Goal: Task Accomplishment & Management: Manage account settings

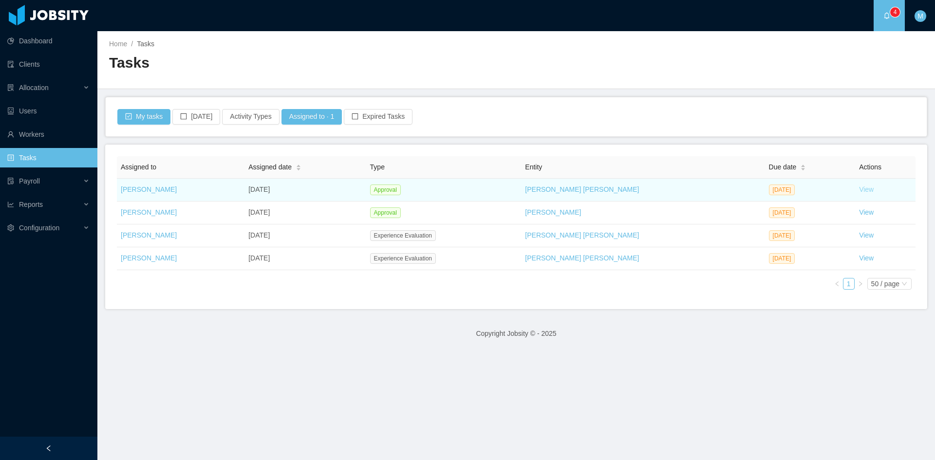
click at [859, 189] on link "View" at bounding box center [866, 190] width 15 height 8
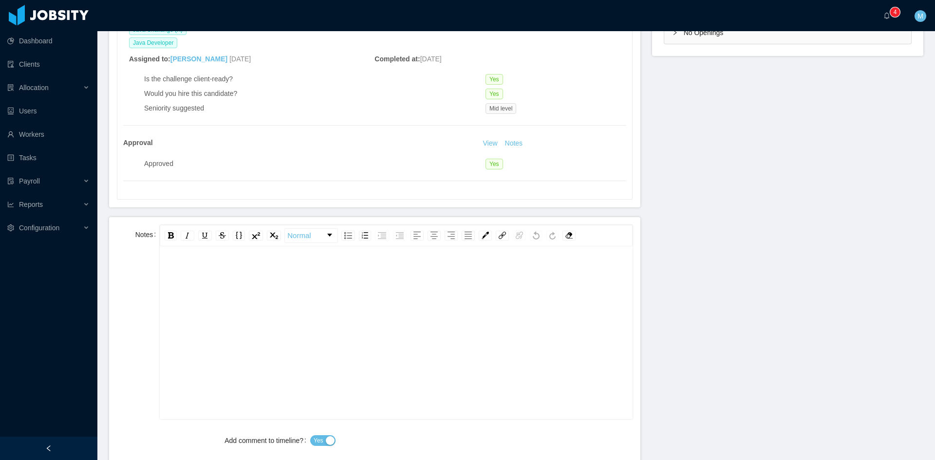
click at [282, 308] on div "rdw-editor" at bounding box center [396, 348] width 457 height 170
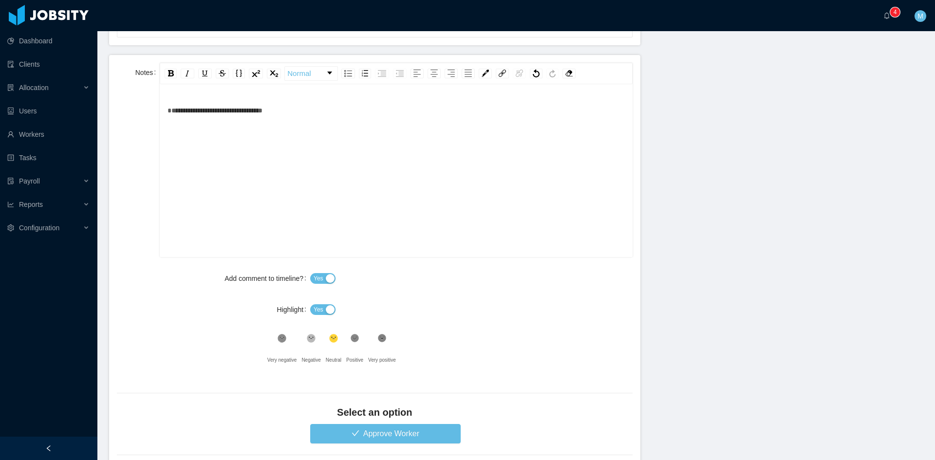
scroll to position [547, 0]
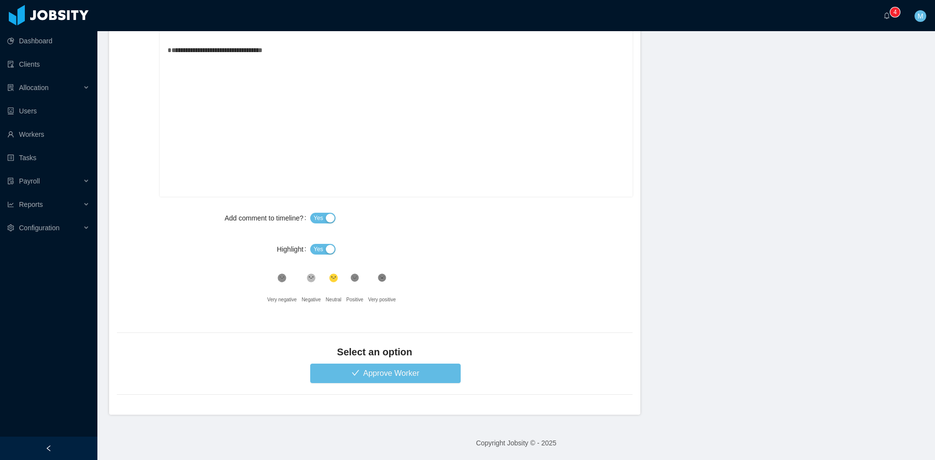
click at [316, 252] on span "Yes" at bounding box center [319, 250] width 10 height 10
click at [375, 370] on button "Approve Worker" at bounding box center [385, 373] width 151 height 19
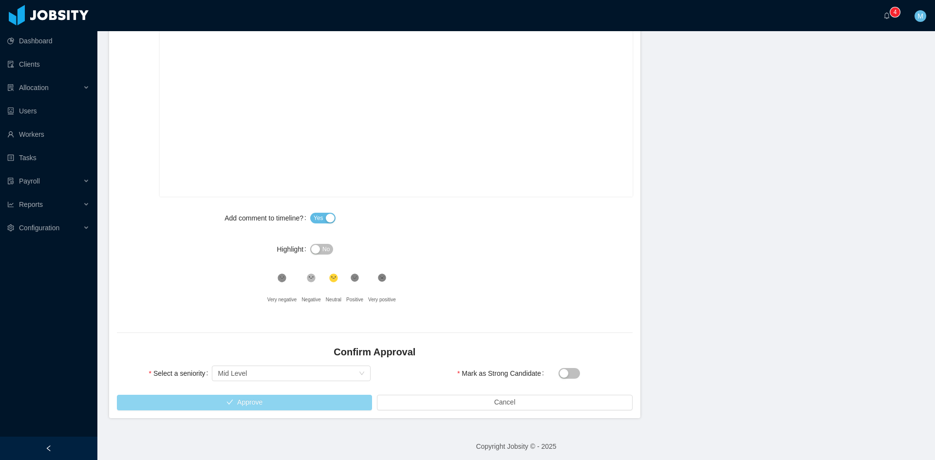
click at [277, 401] on button "Approve" at bounding box center [244, 403] width 255 height 16
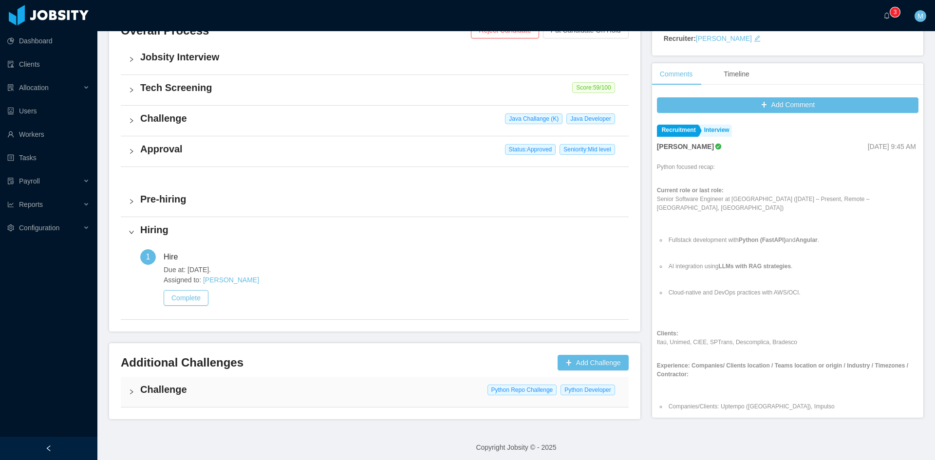
scroll to position [162, 0]
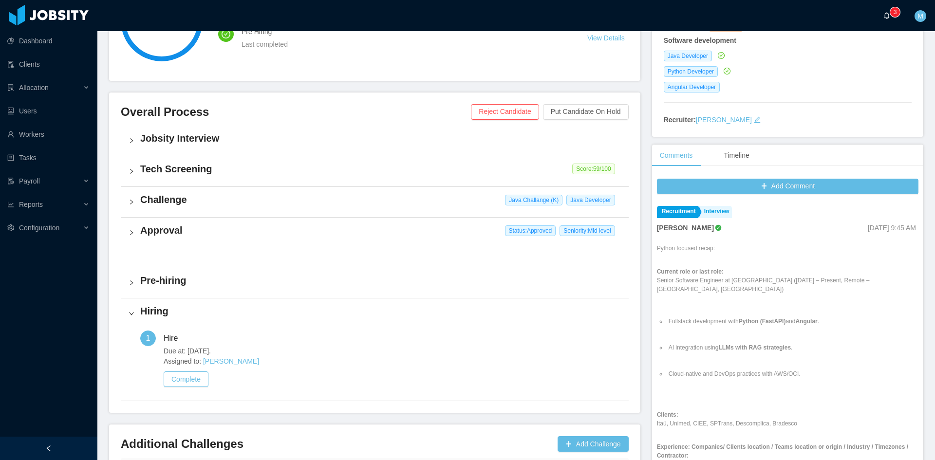
click at [884, 23] on a=83ded146-cd66-4514-80a8-9a7b1e1b5eb6/Matias%20Marin"] "0 1 2 3 4 5 6 7 8 9 0 1 2 3 4 5 6 7 8 9 0 1 2 3 4 5 6 7 8 9" at bounding box center [890, 15] width 12 height 31
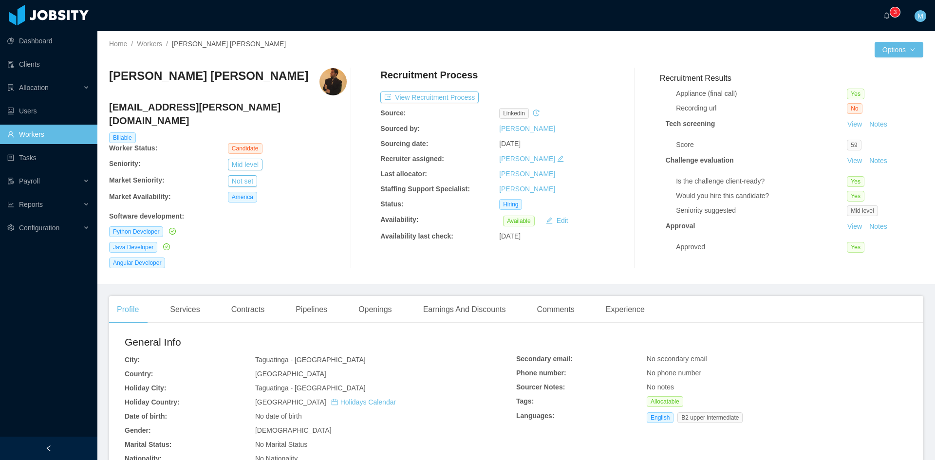
scroll to position [82, 0]
click at [440, 97] on button "View Recruitment Process" at bounding box center [429, 98] width 98 height 12
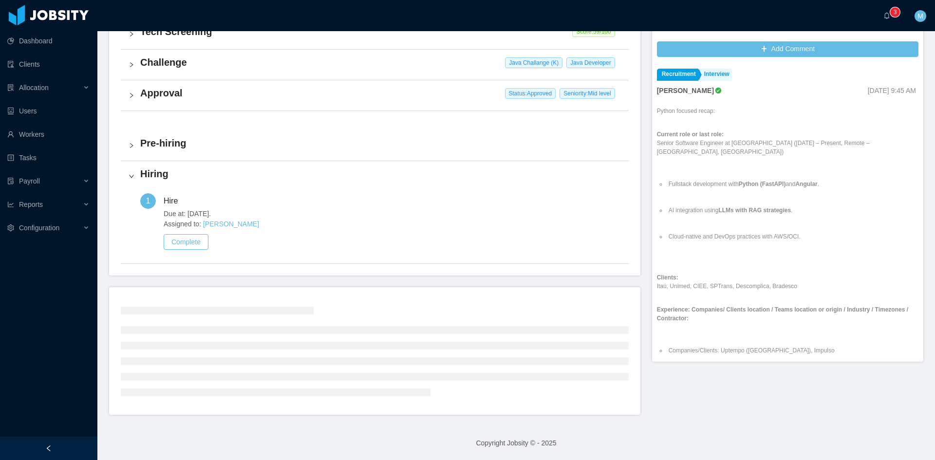
scroll to position [248, 0]
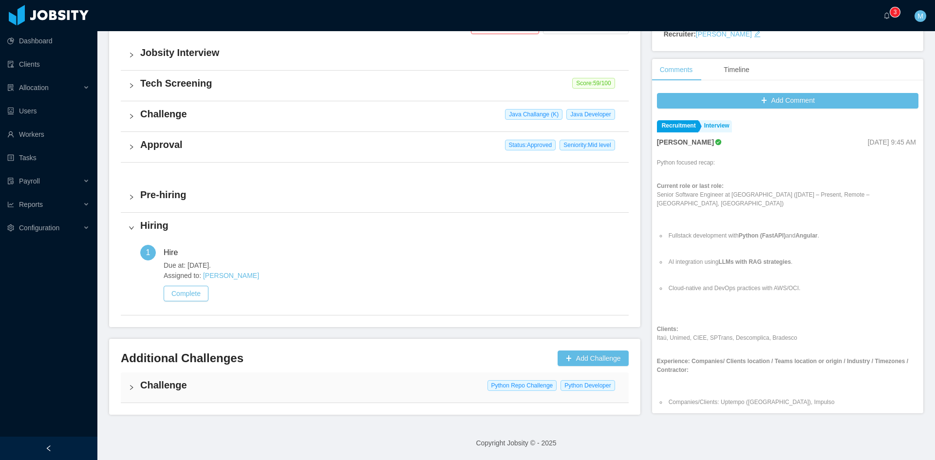
click at [127, 383] on div "Challenge Python Repo Challenge Python Developer" at bounding box center [375, 388] width 508 height 30
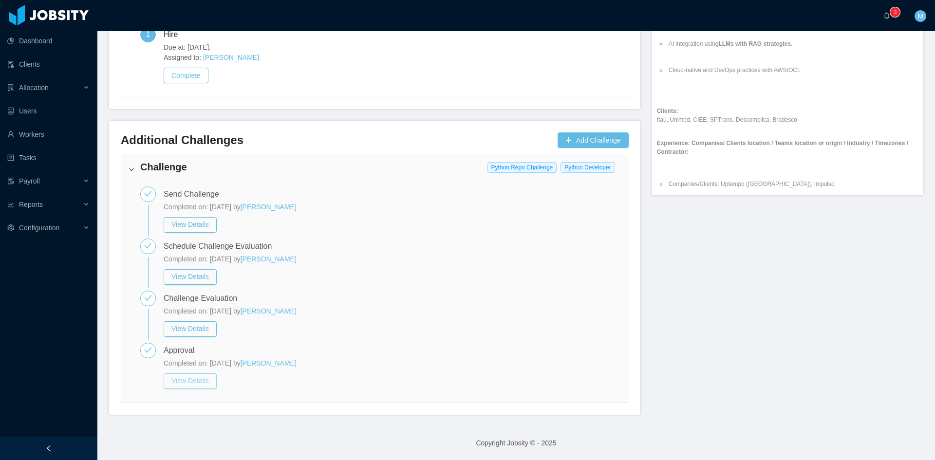
scroll to position [304, 0]
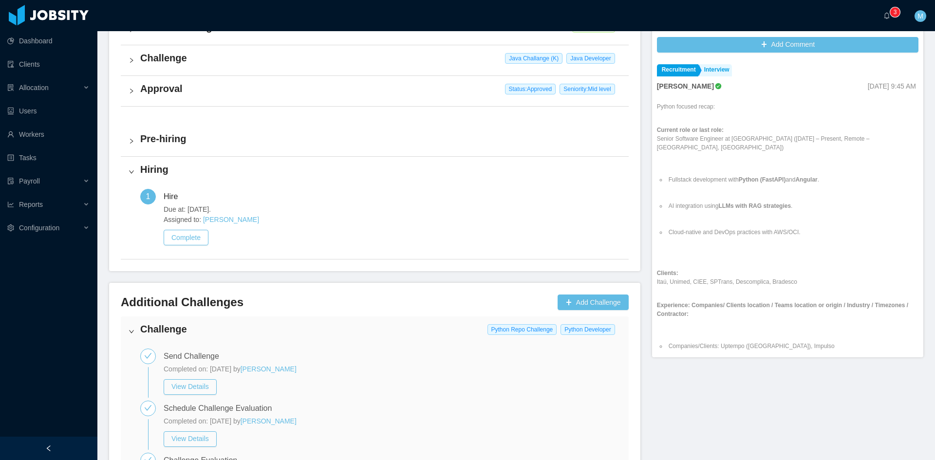
click at [123, 96] on div "Approval Status: Approved Seniority: Mid level" at bounding box center [375, 91] width 508 height 30
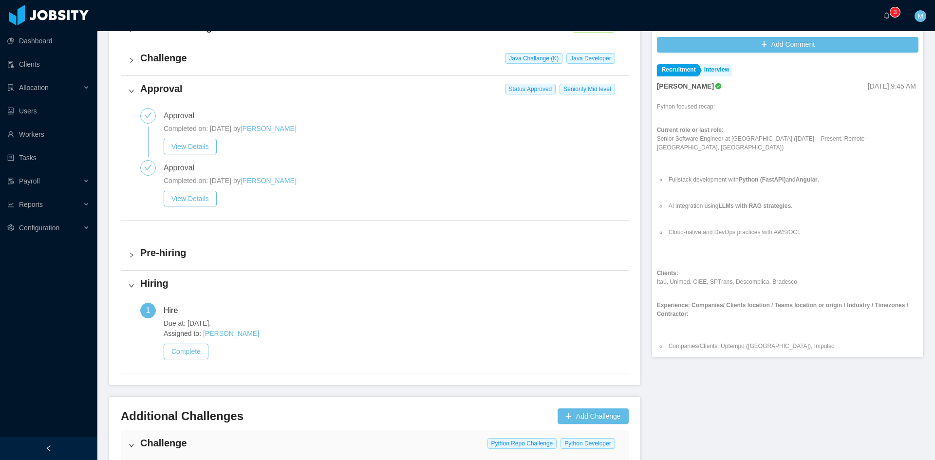
click at [138, 92] on div "Approval Status: Approved Seniority: Mid level" at bounding box center [375, 91] width 508 height 30
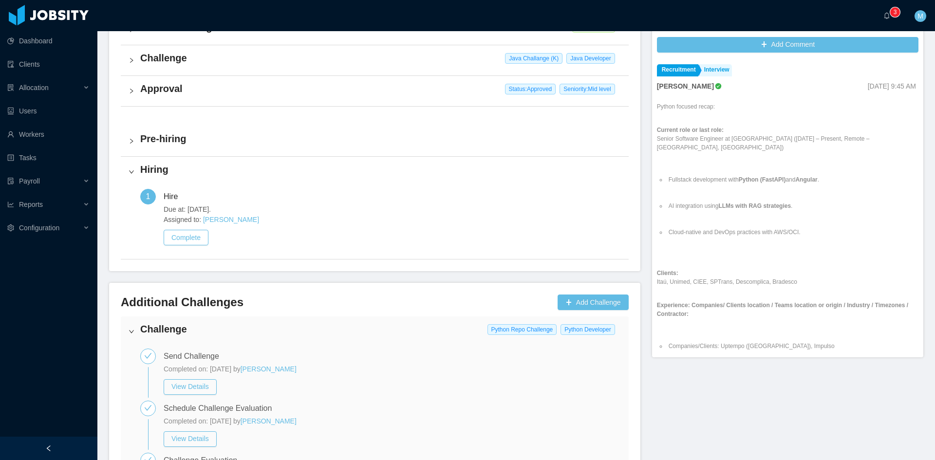
click at [131, 64] on div "Challenge Java Challange (K) Java Developer" at bounding box center [375, 60] width 508 height 30
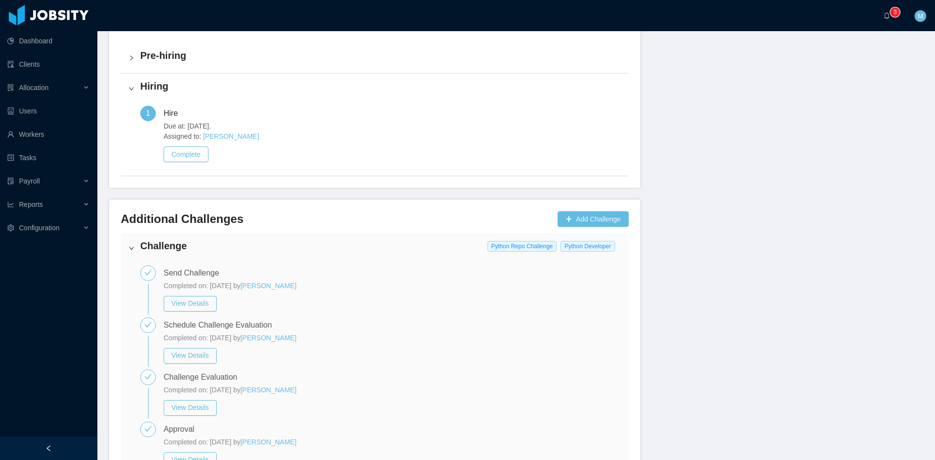
scroll to position [789, 0]
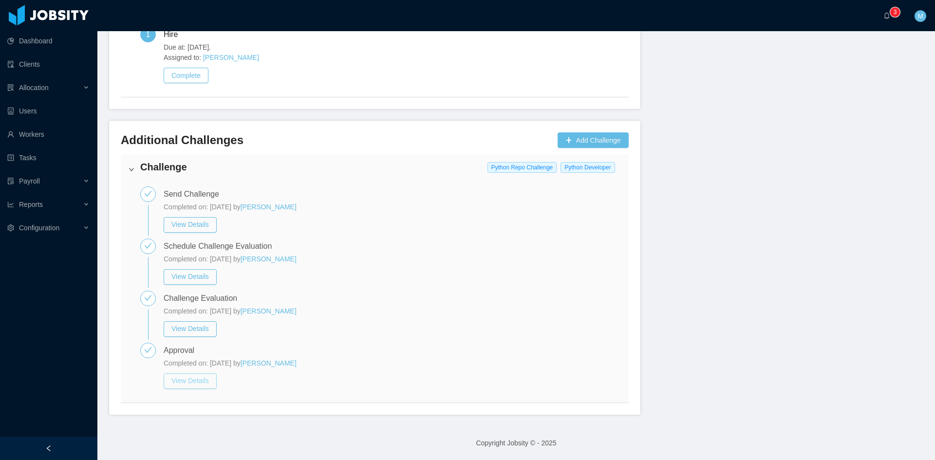
click at [205, 383] on button "View Details" at bounding box center [190, 382] width 53 height 16
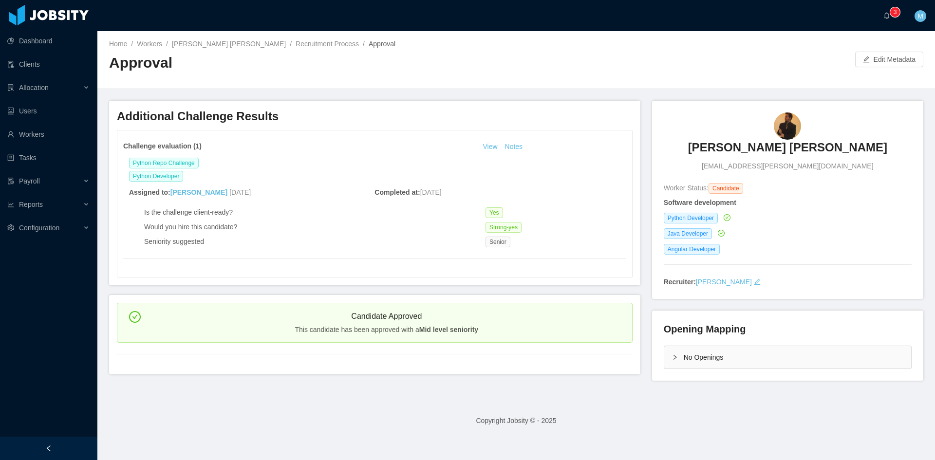
click at [782, 147] on h3 "[PERSON_NAME] [PERSON_NAME]" at bounding box center [787, 148] width 199 height 16
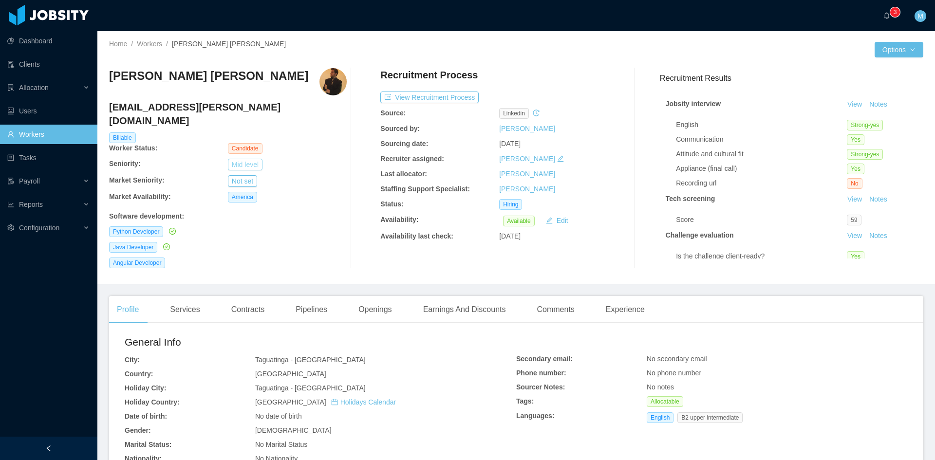
click at [251, 159] on button "Mid level" at bounding box center [245, 165] width 35 height 12
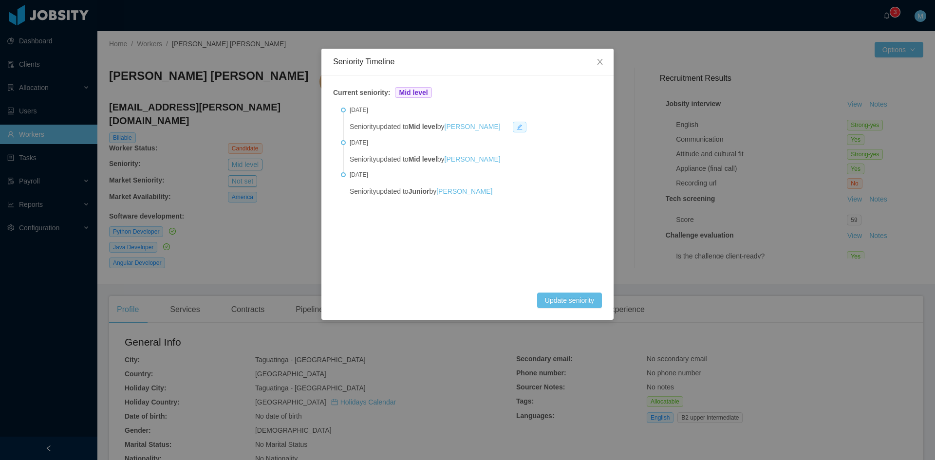
click at [517, 126] on icon "icon: edit" at bounding box center [520, 127] width 6 height 6
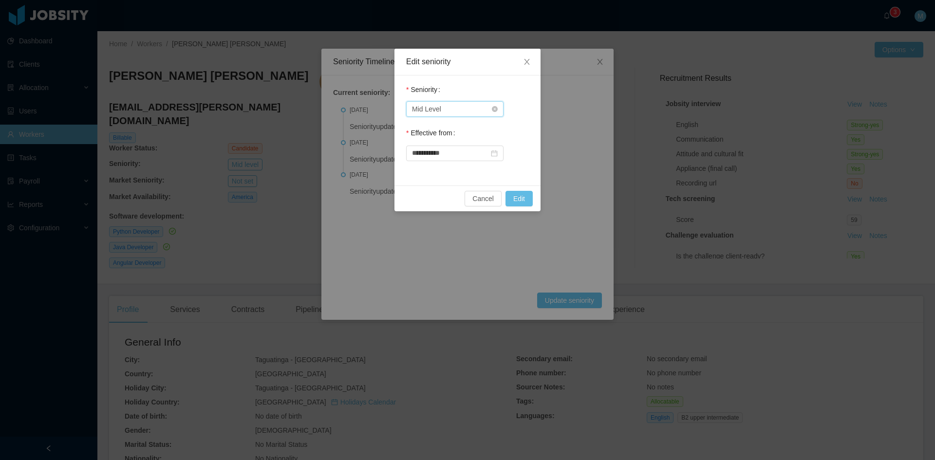
click at [457, 105] on div "Select Seniority Mid Level" at bounding box center [451, 109] width 79 height 15
click at [433, 191] on li "Senior" at bounding box center [454, 191] width 97 height 16
click at [515, 200] on button "Edit" at bounding box center [519, 199] width 27 height 16
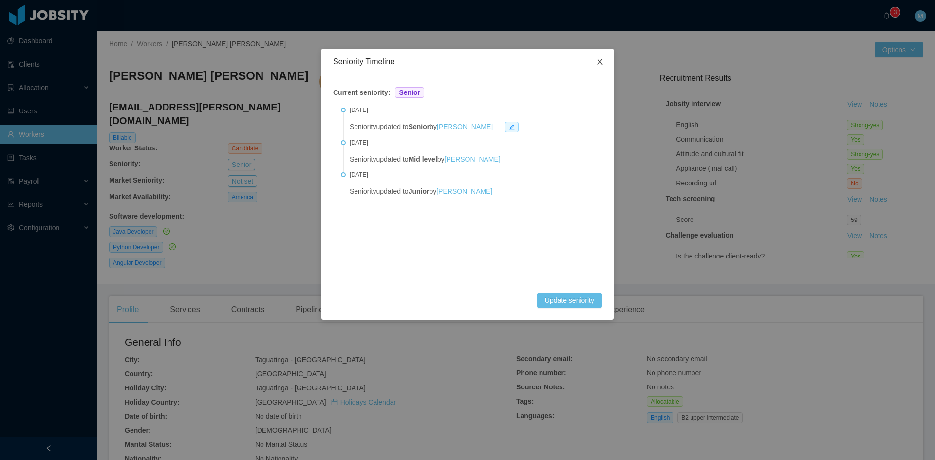
click at [604, 60] on span "Close" at bounding box center [599, 62] width 27 height 27
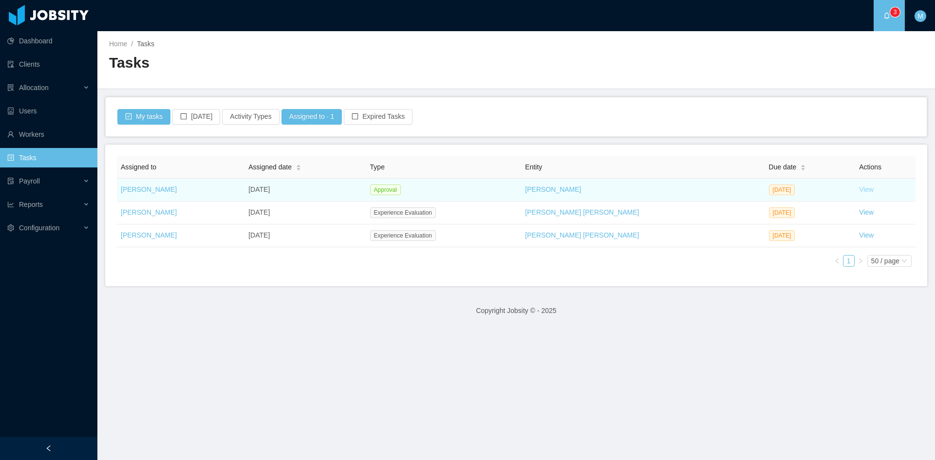
click at [861, 188] on link "View" at bounding box center [866, 190] width 15 height 8
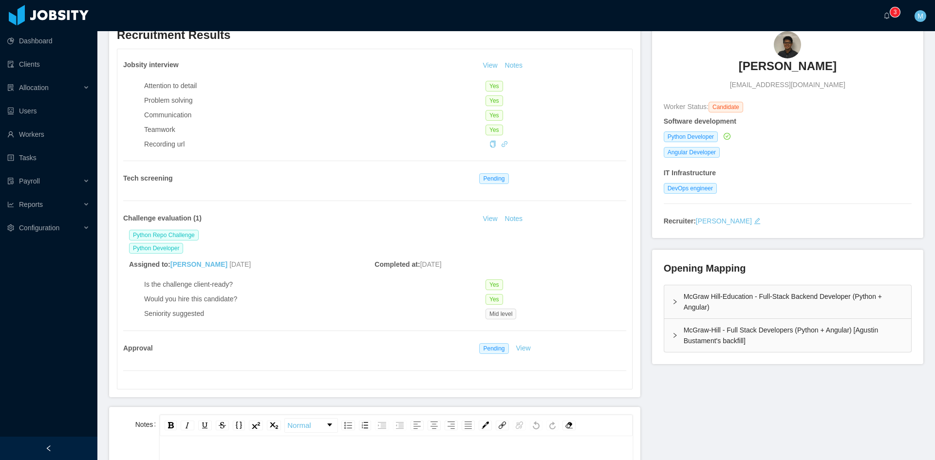
scroll to position [244, 0]
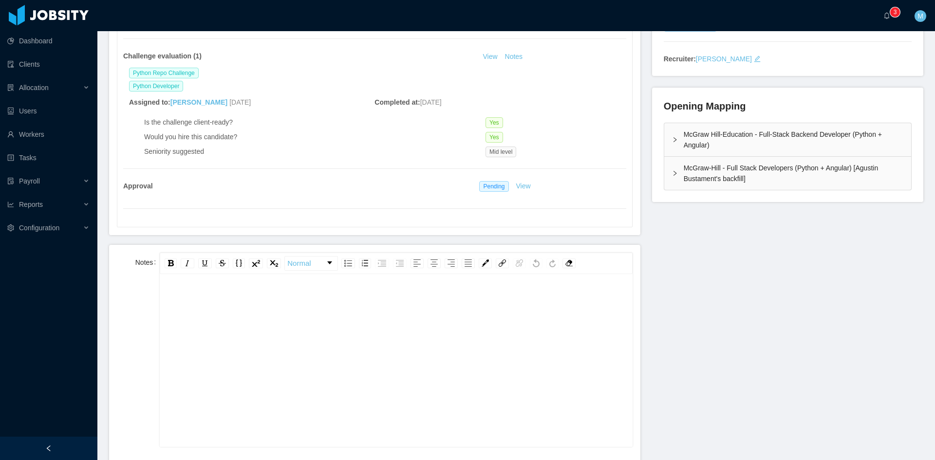
click at [366, 297] on div "rdw-editor" at bounding box center [396, 300] width 457 height 19
click at [519, 54] on button "Notes" at bounding box center [514, 57] width 26 height 12
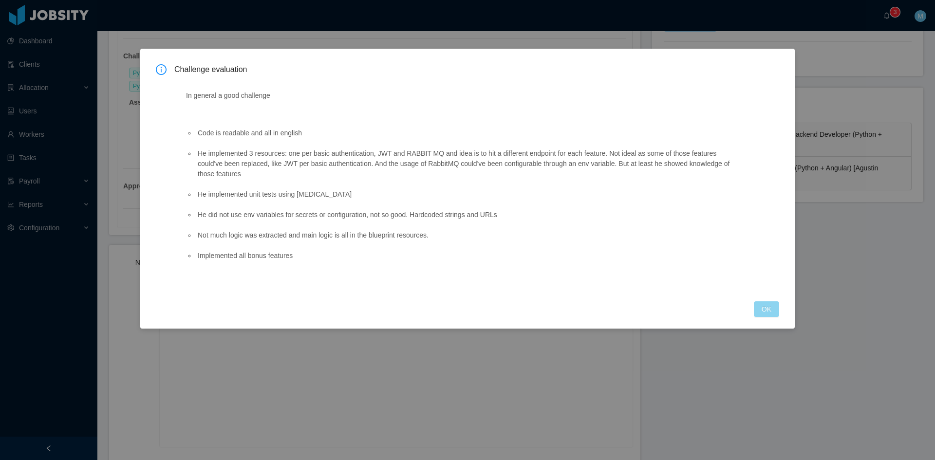
click at [771, 311] on button "OK" at bounding box center [766, 309] width 25 height 16
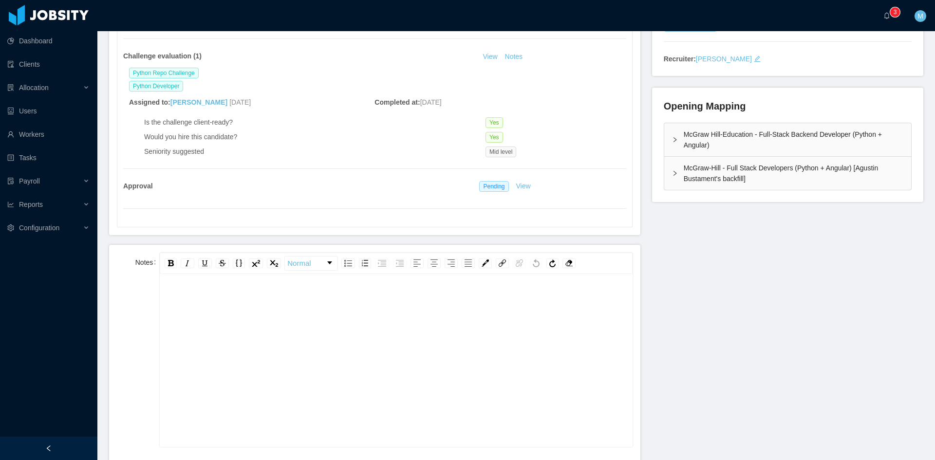
click at [362, 291] on div "rdw-editor" at bounding box center [396, 300] width 457 height 19
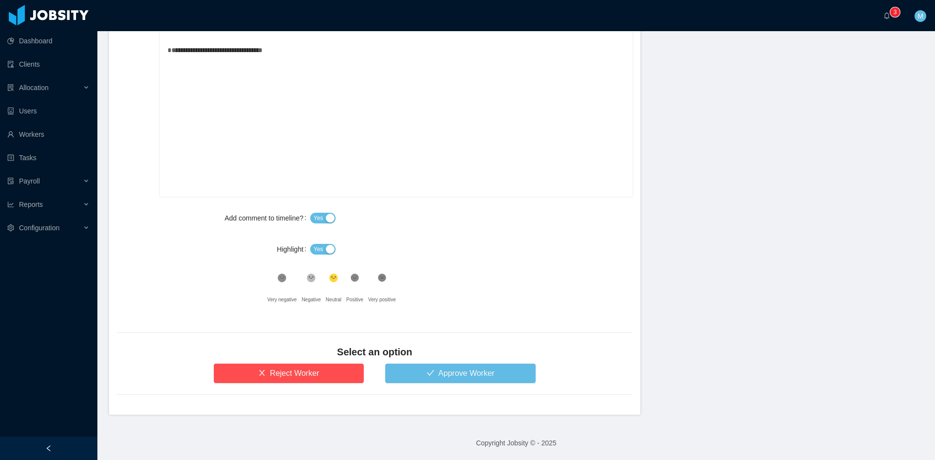
click at [323, 249] on button "Yes" at bounding box center [322, 249] width 25 height 11
click at [438, 387] on form "**********" at bounding box center [374, 205] width 531 height 420
click at [433, 368] on button "Approve Worker" at bounding box center [460, 373] width 151 height 19
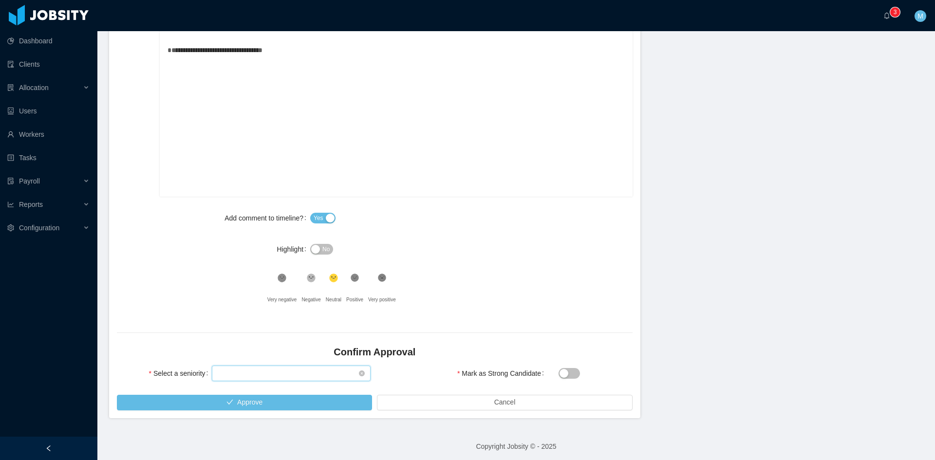
click at [264, 377] on div "Select seniority" at bounding box center [288, 373] width 141 height 15
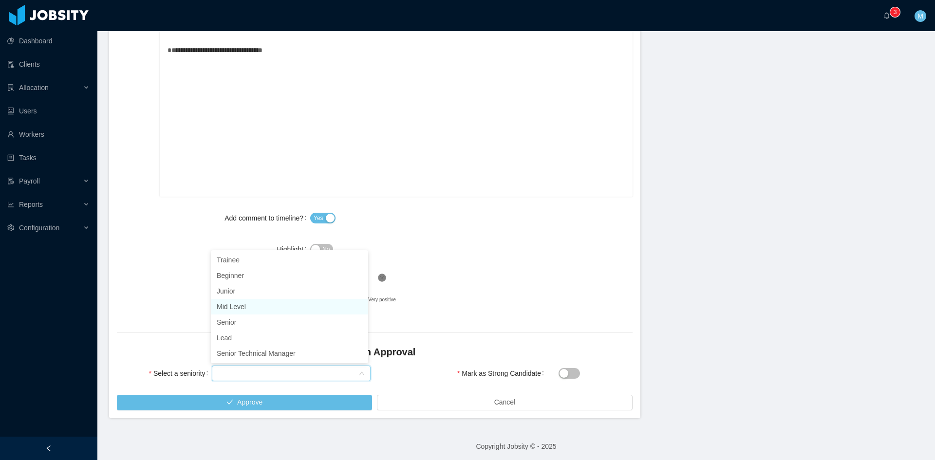
click at [226, 306] on li "Mid Level" at bounding box center [289, 307] width 157 height 16
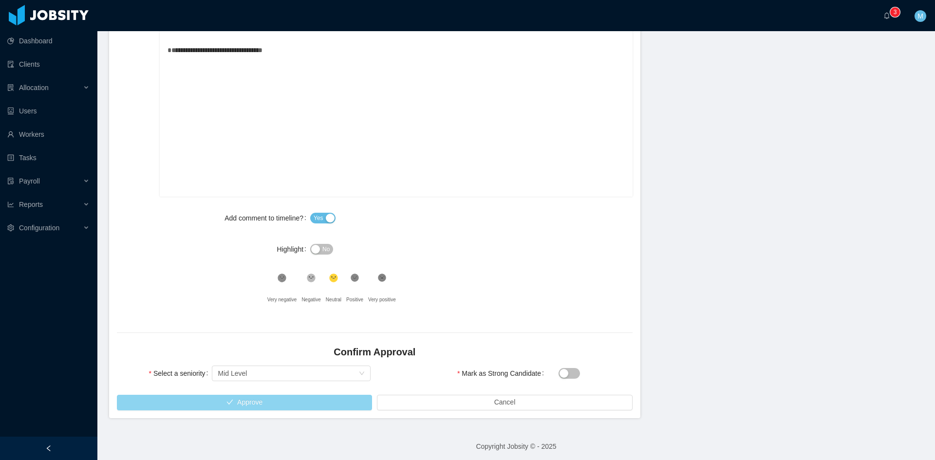
click at [254, 398] on button "Approve" at bounding box center [244, 403] width 255 height 16
